Goal: Task Accomplishment & Management: Manage account settings

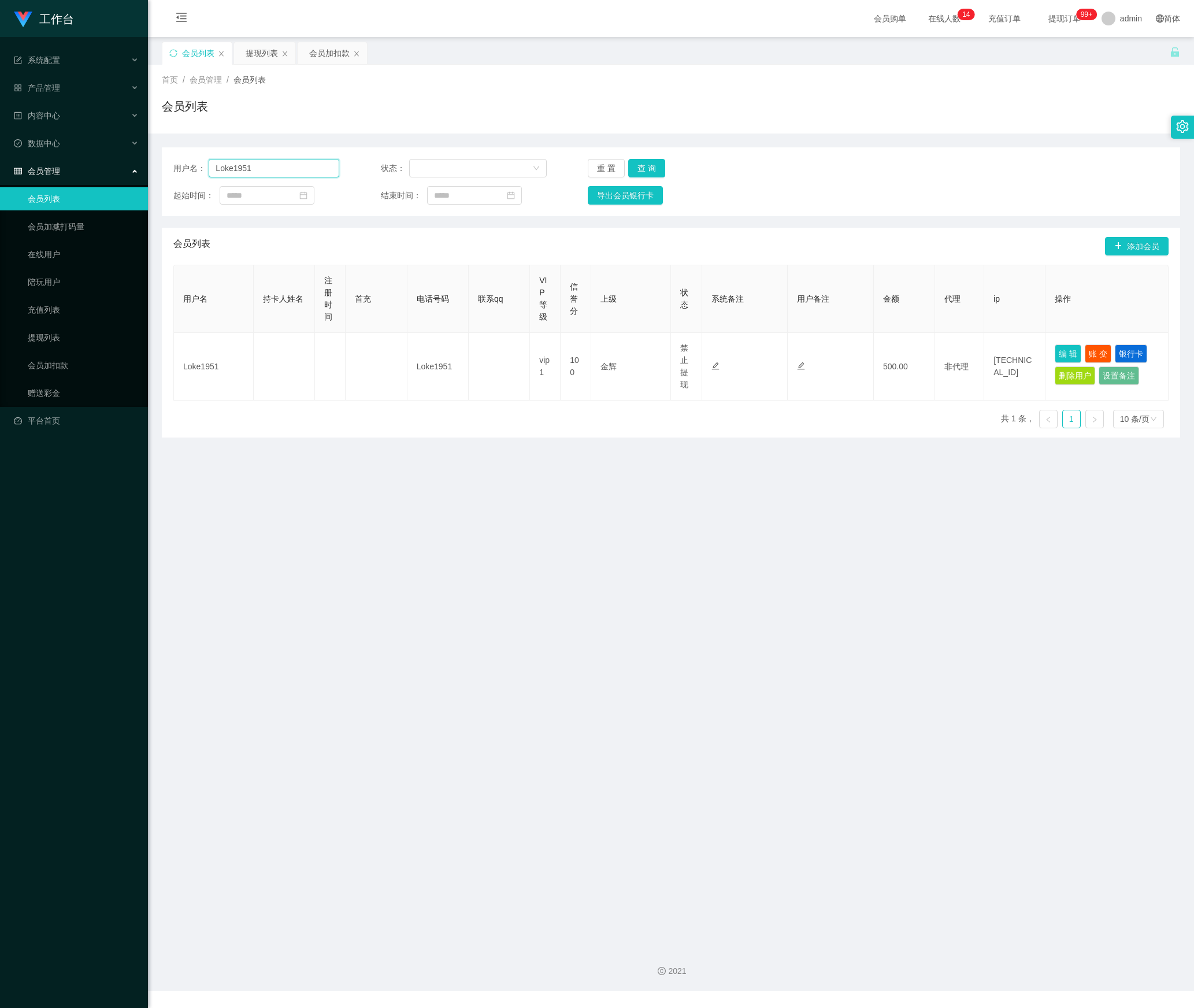
drag, startPoint x: 169, startPoint y: 170, endPoint x: 66, endPoint y: 170, distance: 103.0
click at [66, 170] on section "工作台 系统配置 产品管理 内容中心 数据中心 会员管理 会员列表 会员加减打码量 在线用户 陪玩用户 充值列表 提现列表 会员加扣款 赠送彩金 平台首页 保…" at bounding box center [597, 495] width 1194 height 991
paste input "91009086"
type input "91009086"
click at [649, 169] on button "查 询" at bounding box center [647, 168] width 37 height 19
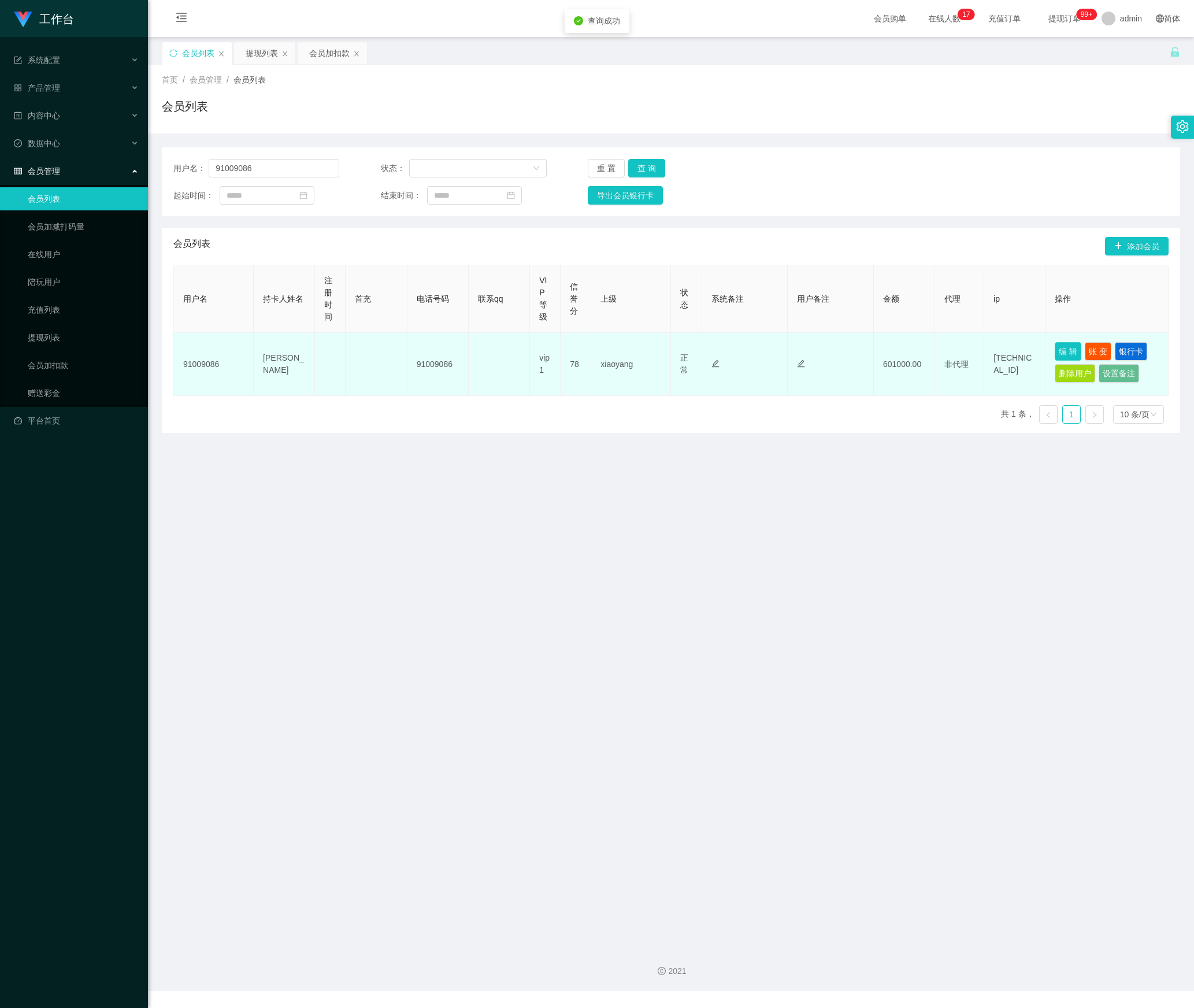
click at [1059, 356] on button "编 辑" at bounding box center [1068, 351] width 27 height 19
type input "91009086"
type input "[PERSON_NAME]"
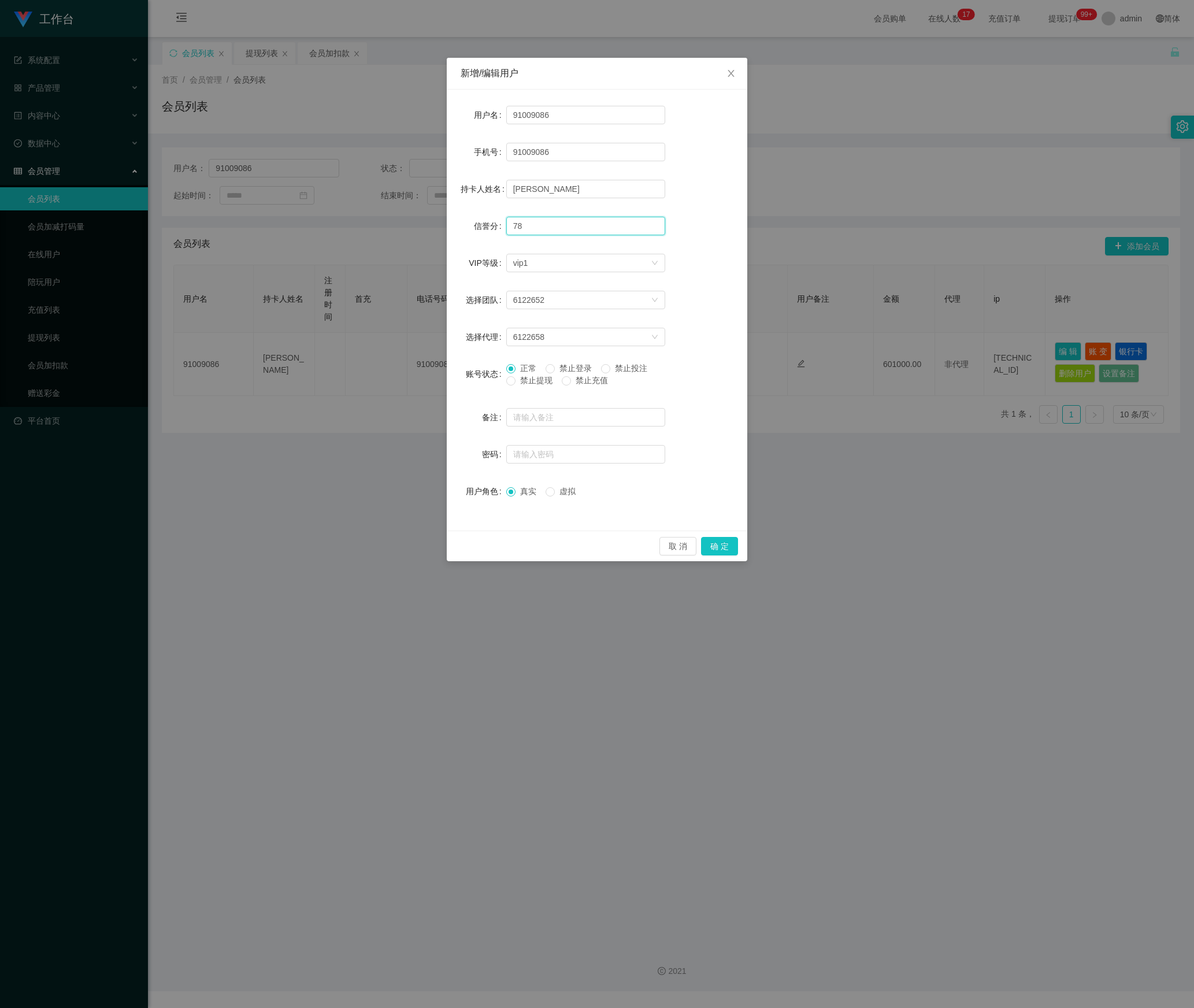
drag, startPoint x: 551, startPoint y: 228, endPoint x: 423, endPoint y: 227, distance: 128.0
click at [423, 227] on div "新增/编辑用户 用户名 91009086 手机号 91009086 持卡人姓名 [PERSON_NAME] 信誉分 78 VIP等级 选择VIP等级 vip1…" at bounding box center [597, 504] width 1194 height 1008
type input "98"
click at [715, 542] on button "确 定" at bounding box center [720, 546] width 37 height 19
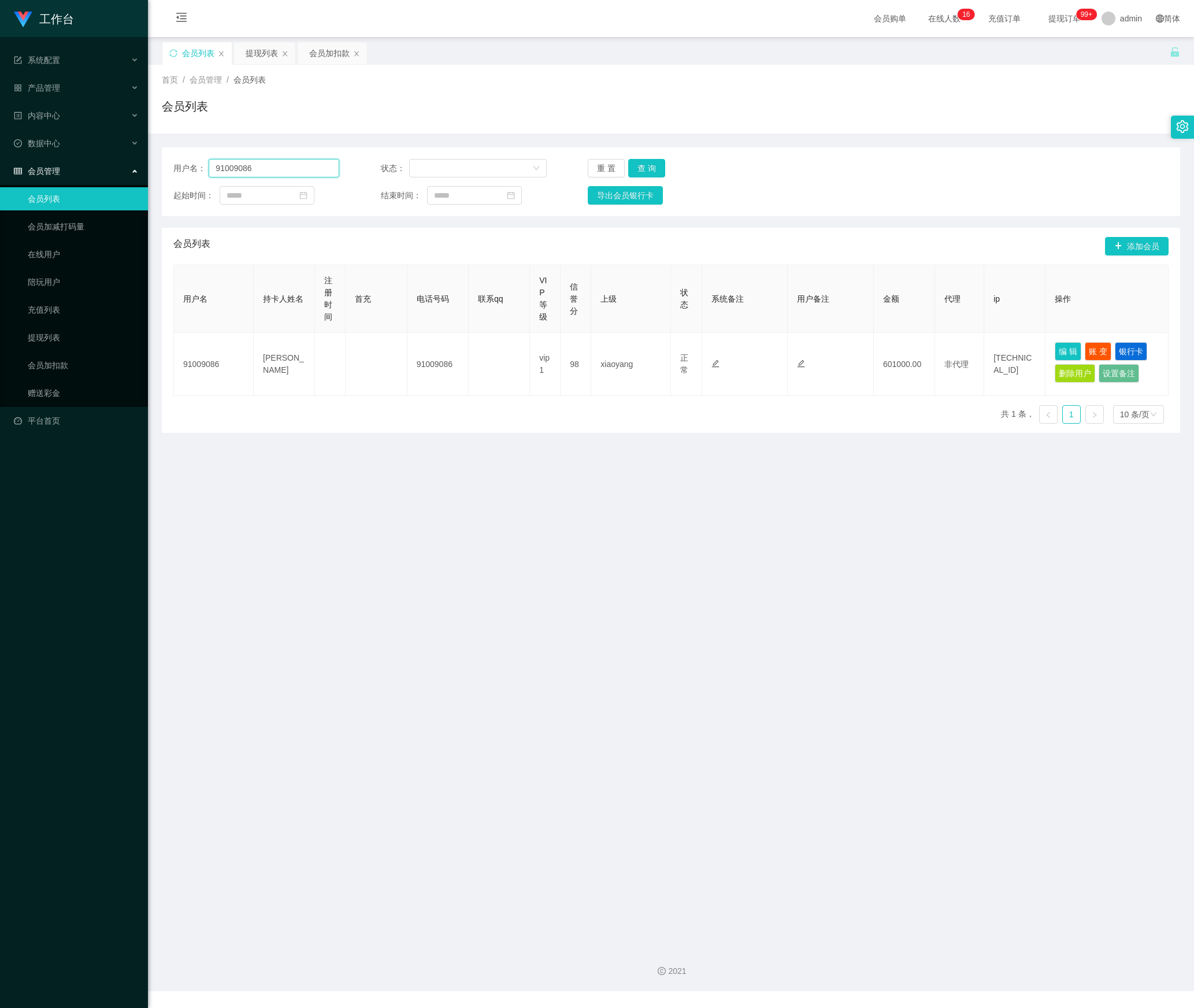
drag, startPoint x: 268, startPoint y: 173, endPoint x: 545, endPoint y: 225, distance: 281.8
click at [58, 166] on section "工作台 系统配置 产品管理 内容中心 数据中心 会员管理 会员列表 会员加减打码量 在线用户 陪玩用户 充值列表 提现列表 会员加扣款 赠送彩金 平台首页 保…" at bounding box center [597, 495] width 1194 height 991
click at [649, 169] on button "查 询" at bounding box center [647, 168] width 37 height 19
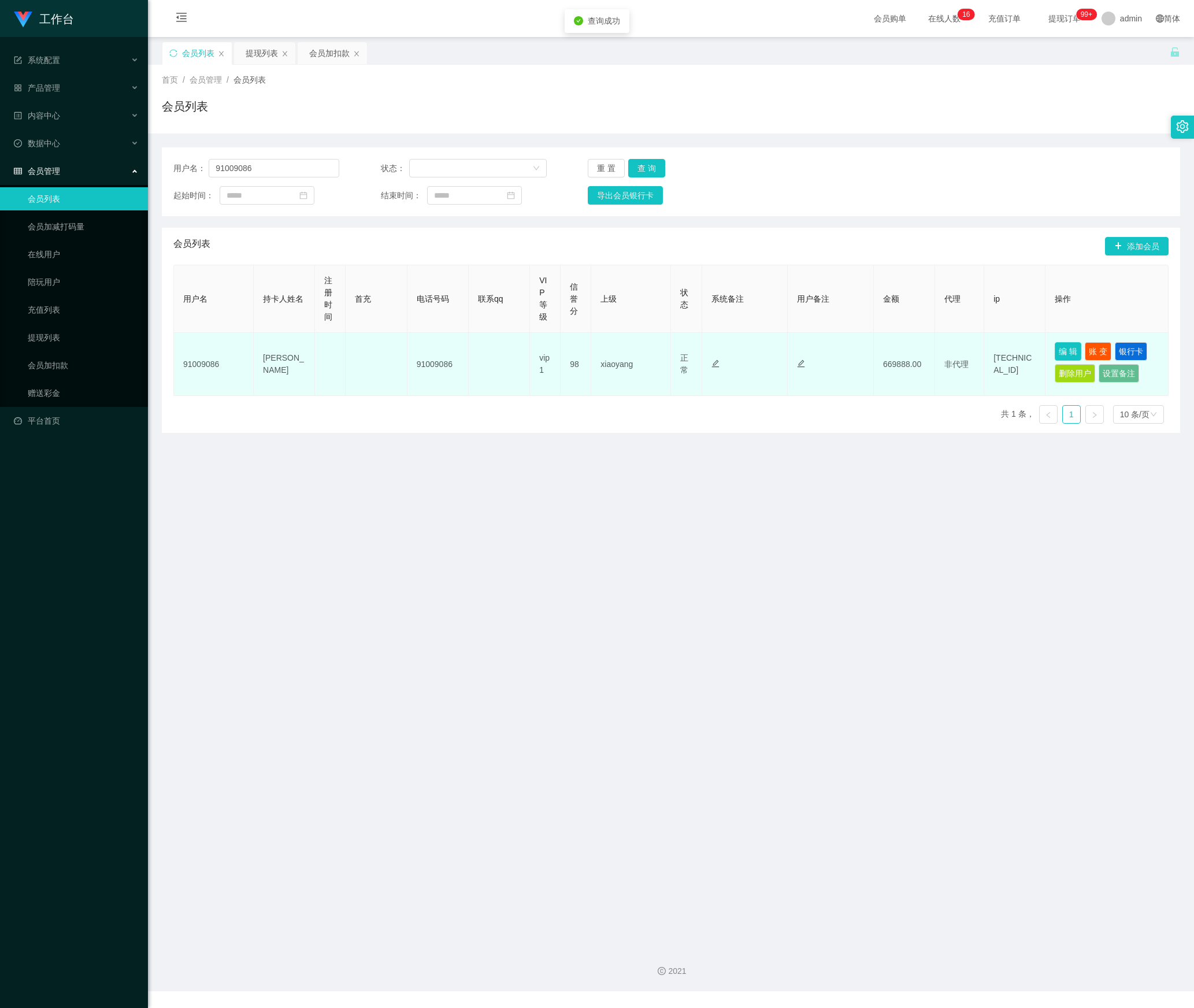
click at [1055, 354] on button "编 辑" at bounding box center [1068, 351] width 27 height 19
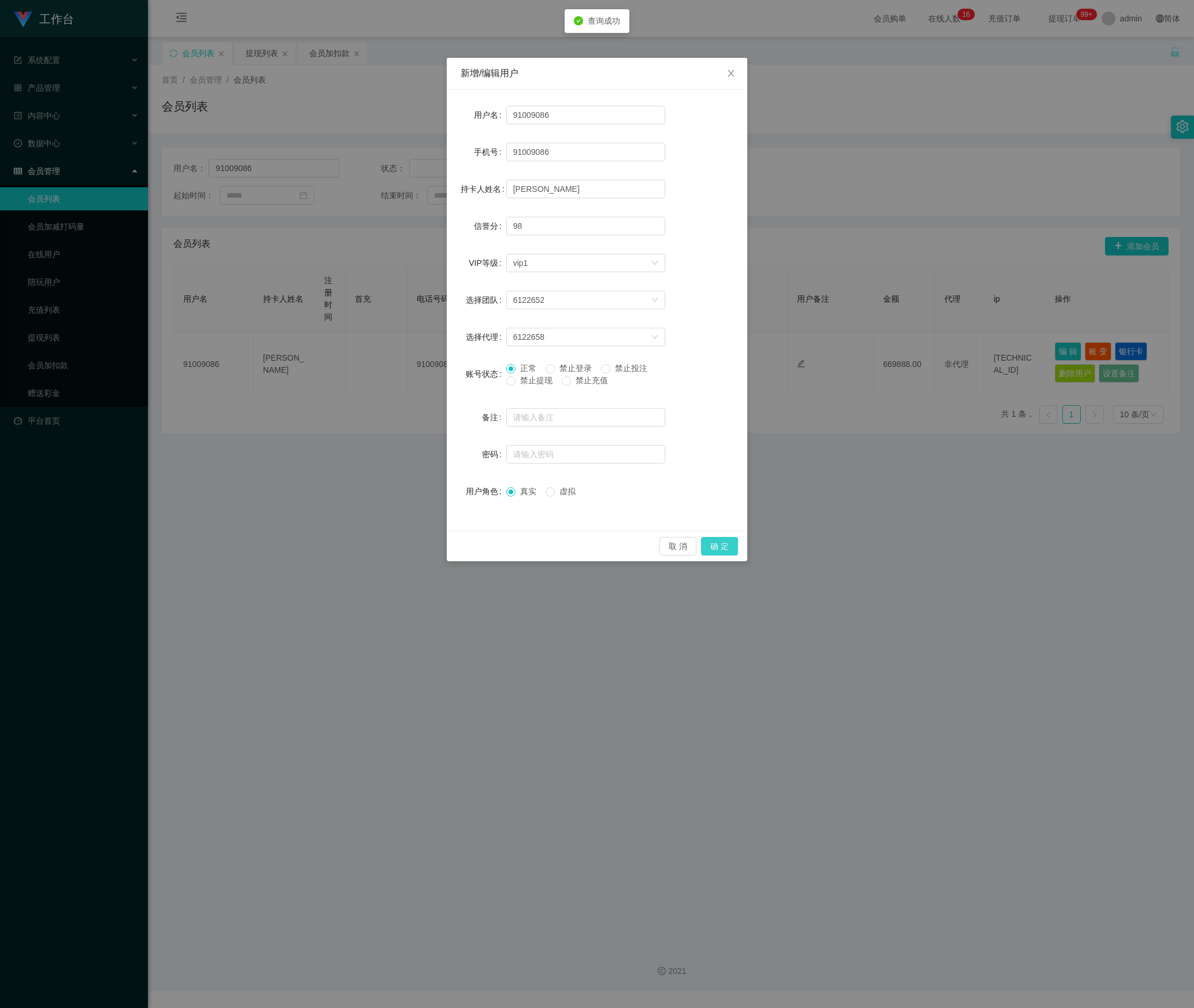
click at [731, 547] on button "确 定" at bounding box center [720, 546] width 37 height 19
